Goal: Obtain resource: Download file/media

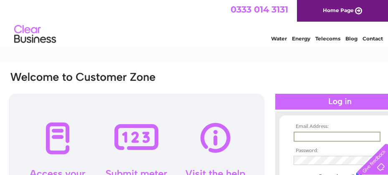
click at [312, 134] on input "text" at bounding box center [336, 137] width 87 height 10
type input "[EMAIL_ADDRESS][DOMAIN_NAME]"
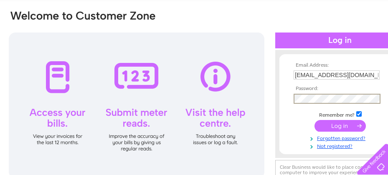
scroll to position [83, 0]
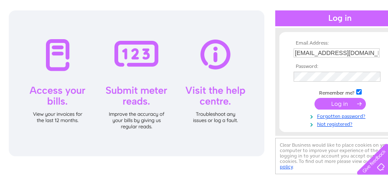
click at [328, 103] on input "submit" at bounding box center [339, 104] width 51 height 12
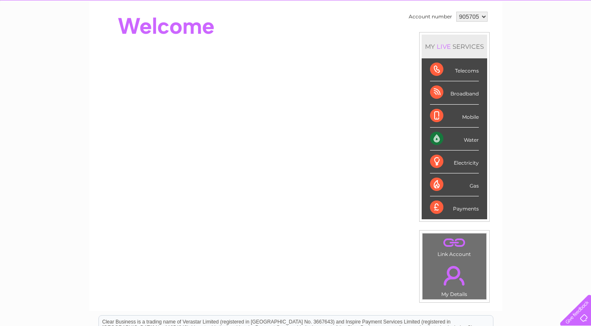
scroll to position [83, 0]
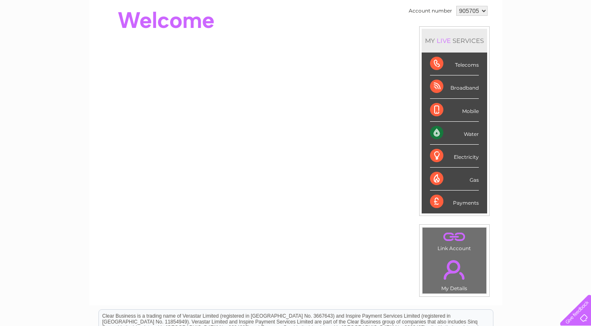
click at [387, 136] on div "Water" at bounding box center [454, 133] width 49 height 23
click at [387, 134] on div "Water" at bounding box center [454, 133] width 49 height 23
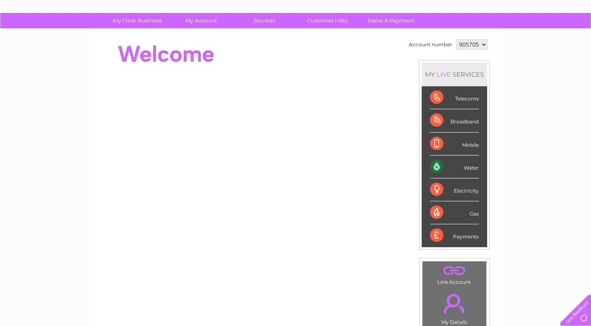
scroll to position [42, 0]
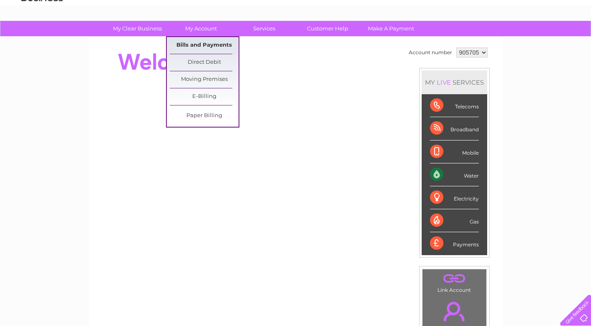
click at [197, 45] on link "Bills and Payments" at bounding box center [204, 45] width 69 height 17
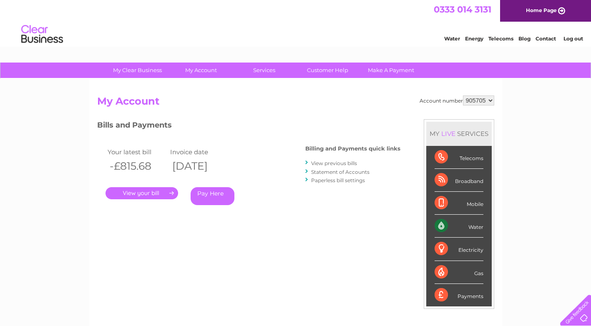
click at [152, 192] on link "." at bounding box center [142, 193] width 73 height 12
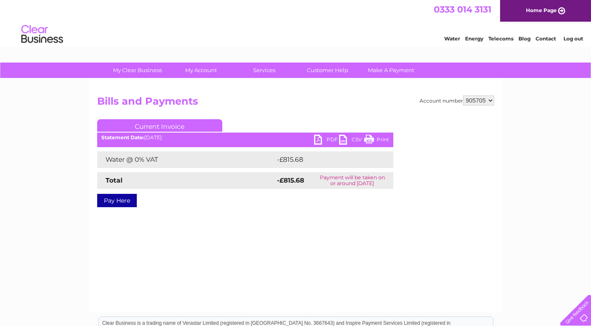
click at [342, 137] on link "CSV" at bounding box center [351, 141] width 25 height 12
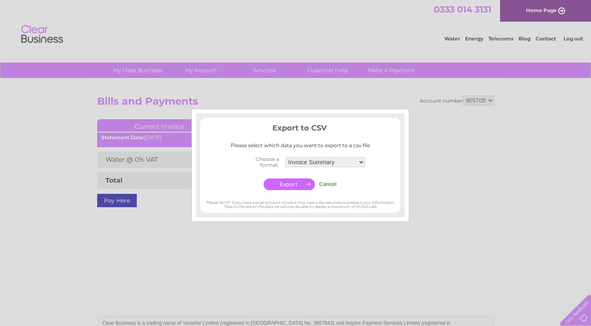
click at [324, 185] on input "Cancel" at bounding box center [328, 184] width 18 height 6
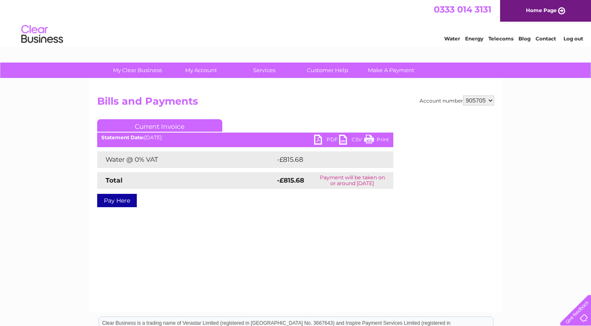
click at [324, 138] on link "PDF" at bounding box center [326, 141] width 25 height 12
click at [332, 138] on link "PDF" at bounding box center [326, 141] width 25 height 12
click at [570, 37] on link "Log out" at bounding box center [574, 38] width 20 height 6
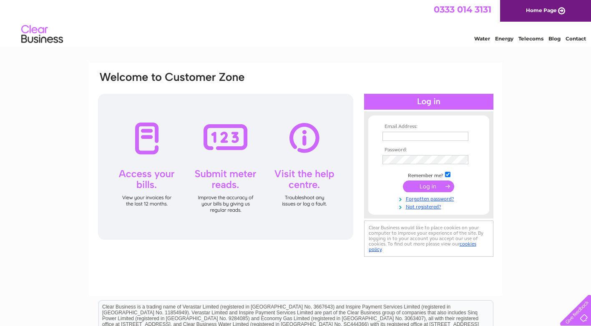
click at [395, 135] on input "text" at bounding box center [426, 136] width 86 height 9
click at [455, 138] on input "[PERSON_NAME][EMAIL_ADDRESS][DOMAIN_NAME]" at bounding box center [426, 136] width 86 height 9
click at [394, 136] on input "[PERSON_NAME][EMAIL_ADDRESS][DOMAIN_NAME]" at bounding box center [426, 137] width 87 height 10
click at [398, 138] on input "[PERSON_NAME][EMAIL_ADDRESS][DOMAIN_NAME]" at bounding box center [426, 137] width 87 height 10
type input "[EMAIL_ADDRESS][DOMAIN_NAME]"
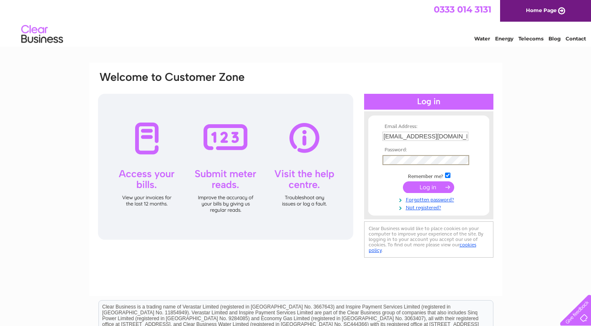
click at [426, 187] on input "submit" at bounding box center [428, 188] width 51 height 12
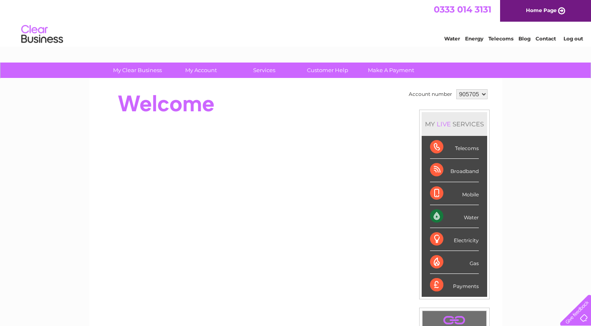
click at [439, 216] on div "Water" at bounding box center [454, 216] width 49 height 23
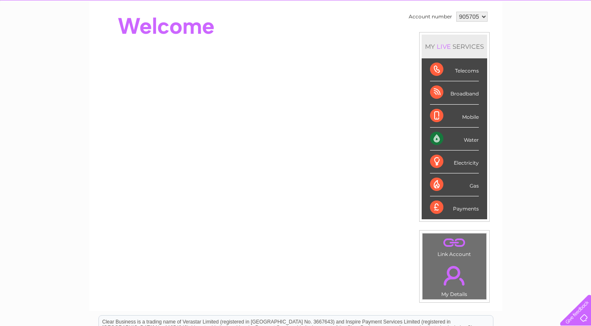
scroll to position [83, 0]
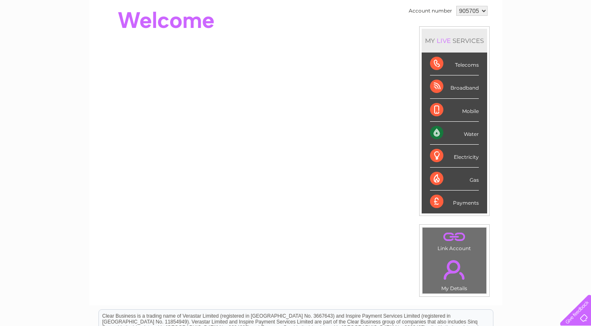
click at [439, 133] on div "Water" at bounding box center [454, 133] width 49 height 23
click at [465, 133] on div "Water" at bounding box center [454, 133] width 49 height 23
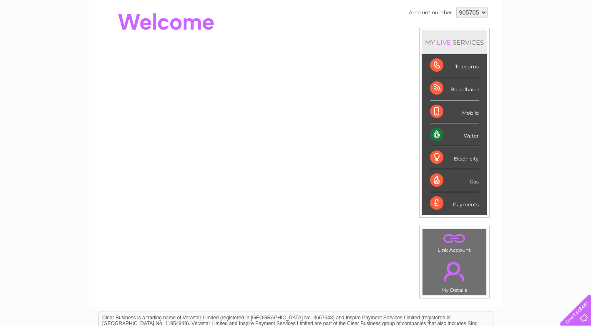
scroll to position [0, 0]
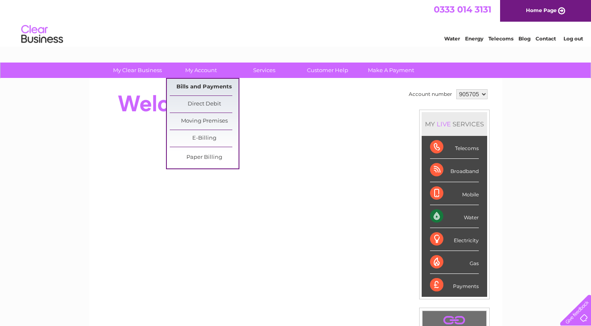
click at [214, 84] on link "Bills and Payments" at bounding box center [204, 87] width 69 height 17
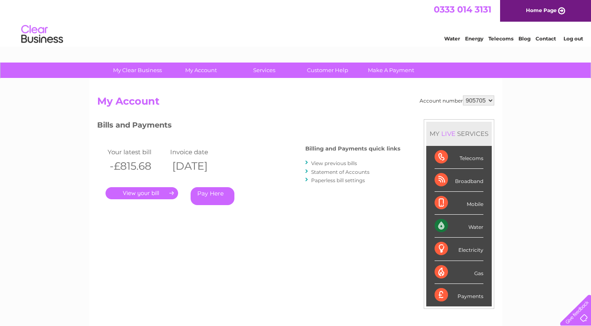
click at [152, 192] on link "." at bounding box center [142, 193] width 73 height 12
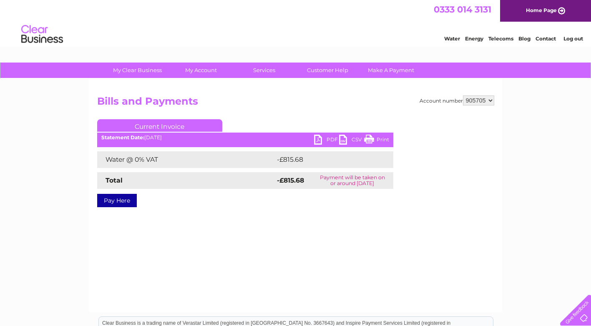
click at [329, 139] on link "PDF" at bounding box center [326, 141] width 25 height 12
click at [567, 36] on link "Log out" at bounding box center [574, 38] width 20 height 6
